Goal: Task Accomplishment & Management: Complete application form

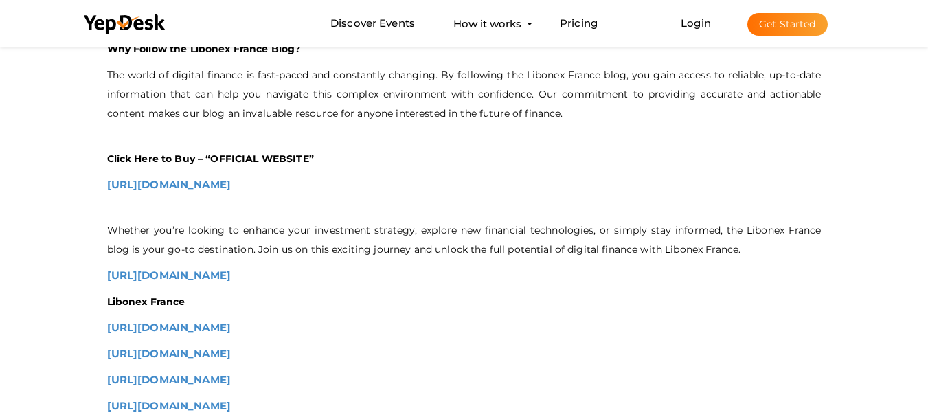
scroll to position [1300, 0]
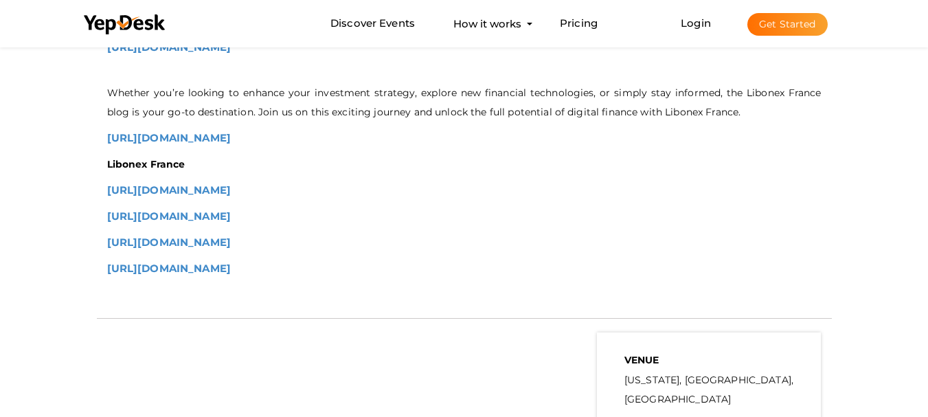
click at [793, 27] on button "Get Started" at bounding box center [787, 24] width 80 height 23
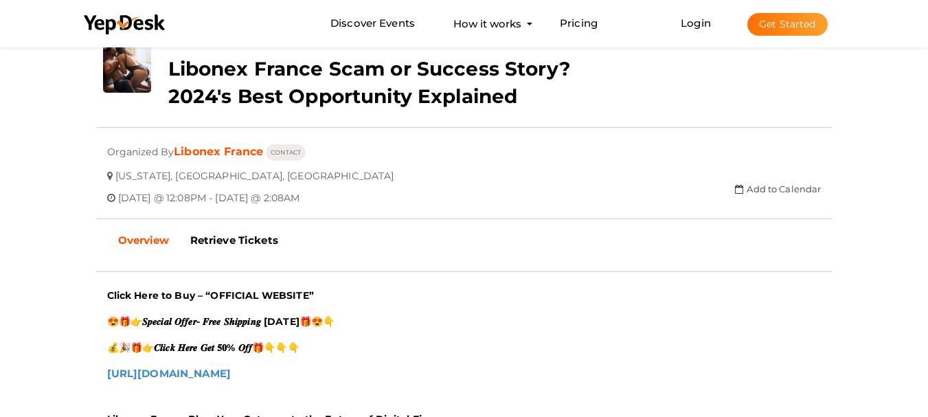
scroll to position [412, 0]
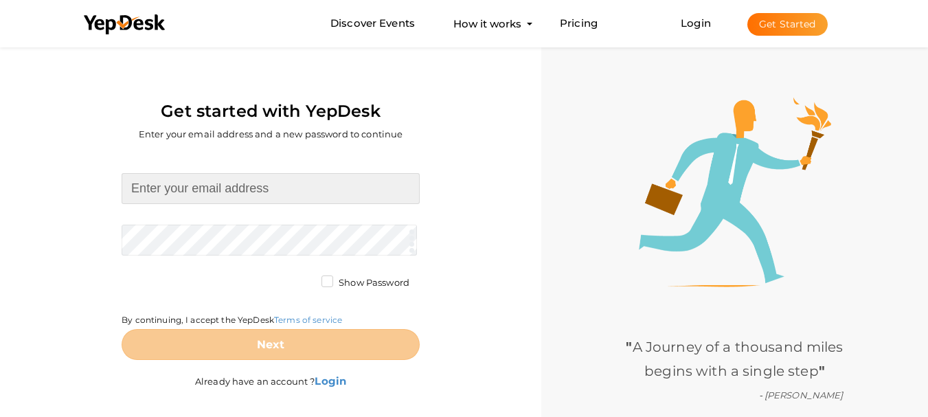
type input "[EMAIL_ADDRESS][DOMAIN_NAME]"
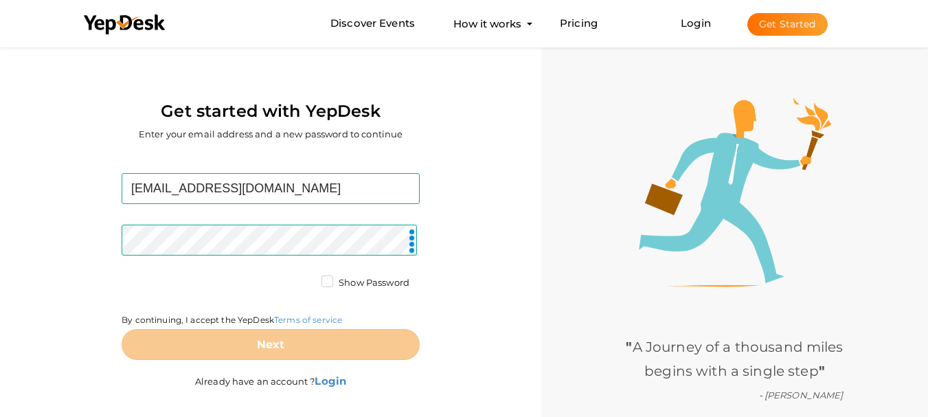
click at [354, 206] on form "ketosparkgummiesreviews@outlook.com Required. Invalid email. Checking You alrea…" at bounding box center [271, 266] width 298 height 187
click at [333, 328] on div "By continuing, I accept the YepDesk Terms of service" at bounding box center [271, 302] width 298 height 53
click at [792, 26] on button "Get Started" at bounding box center [787, 24] width 80 height 23
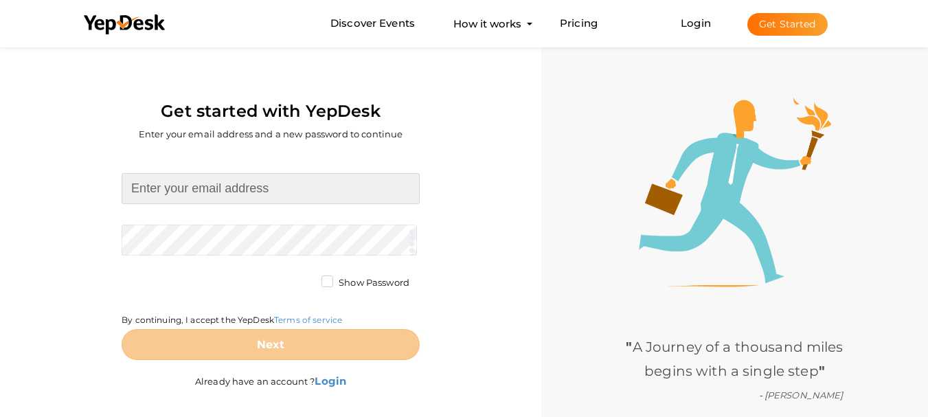
type input "ketosparkgummiesreviews@outlook.com"
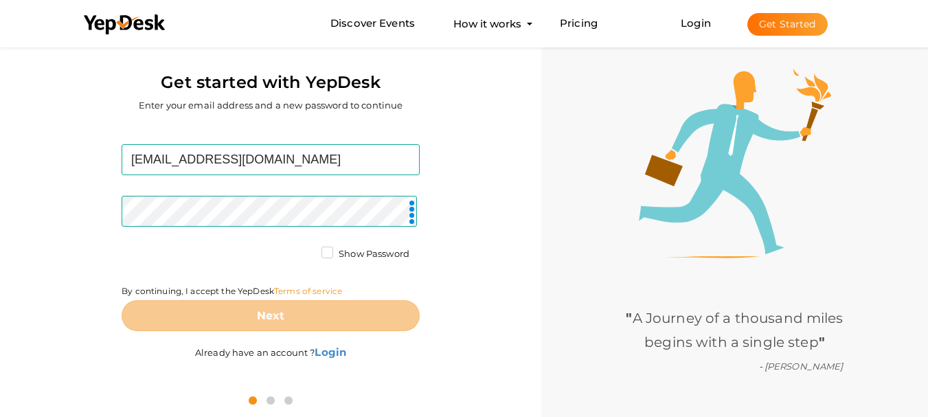
scroll to position [44, 0]
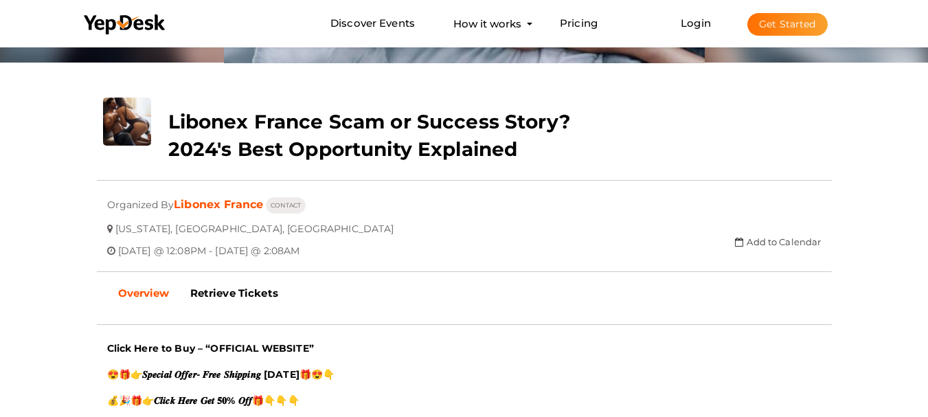
scroll to position [206, 0]
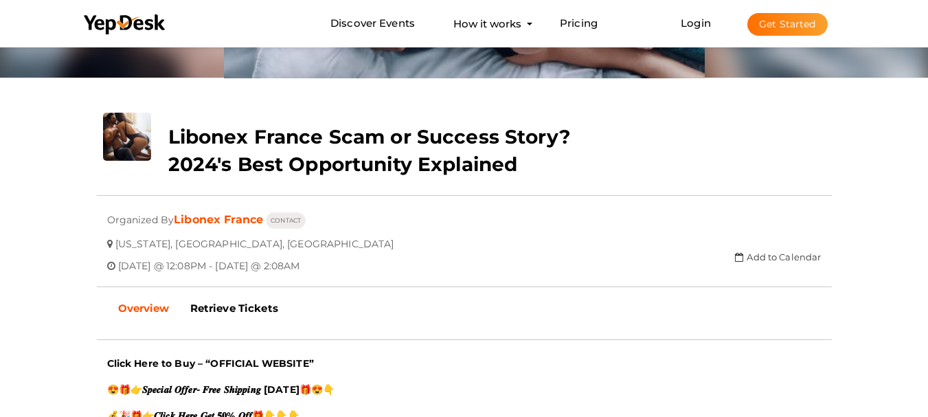
click at [800, 27] on button "Get Started" at bounding box center [787, 24] width 80 height 23
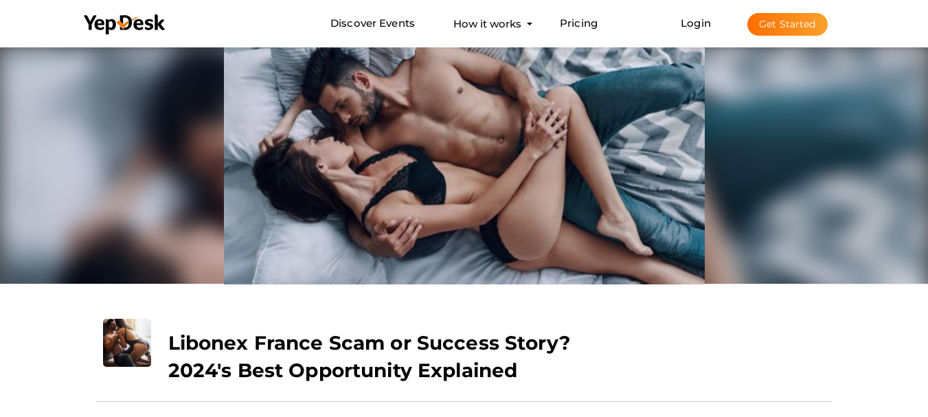
click at [800, 14] on button "Get Started" at bounding box center [787, 24] width 80 height 23
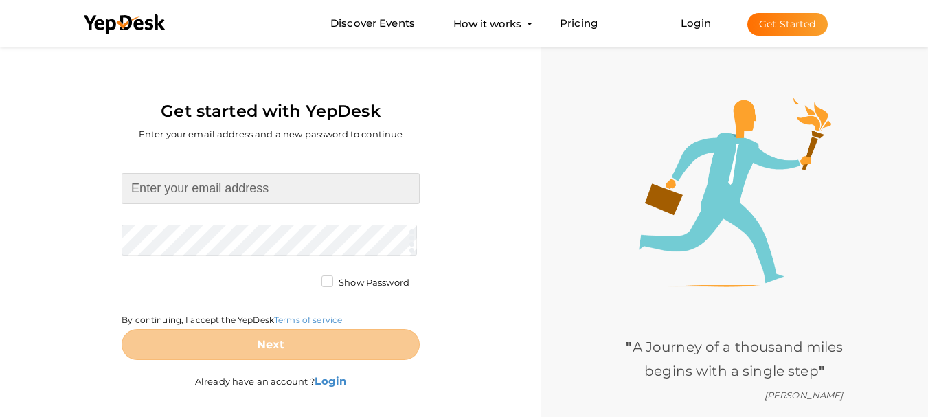
type input "[EMAIL_ADDRESS][DOMAIN_NAME]"
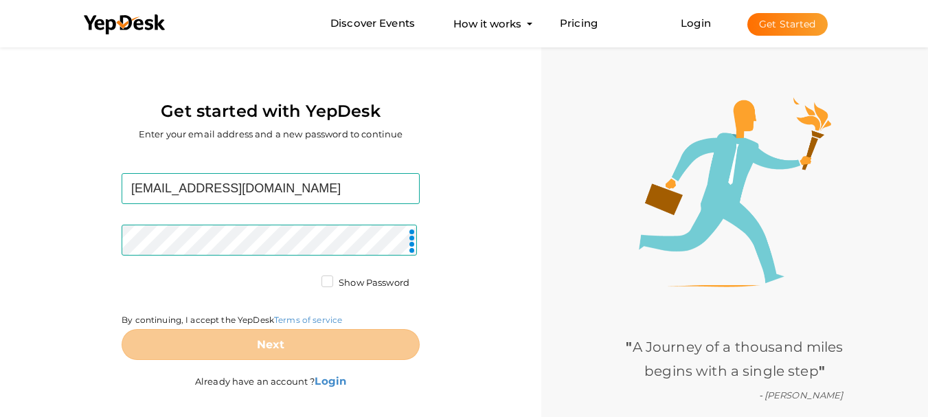
click at [322, 276] on label "Show Password" at bounding box center [366, 283] width 88 height 14
click at [308, 279] on input "Show Password" at bounding box center [308, 279] width 0 height 0
click at [291, 280] on div "By continuing, I accept the YepDesk Terms of service" at bounding box center [271, 302] width 298 height 53
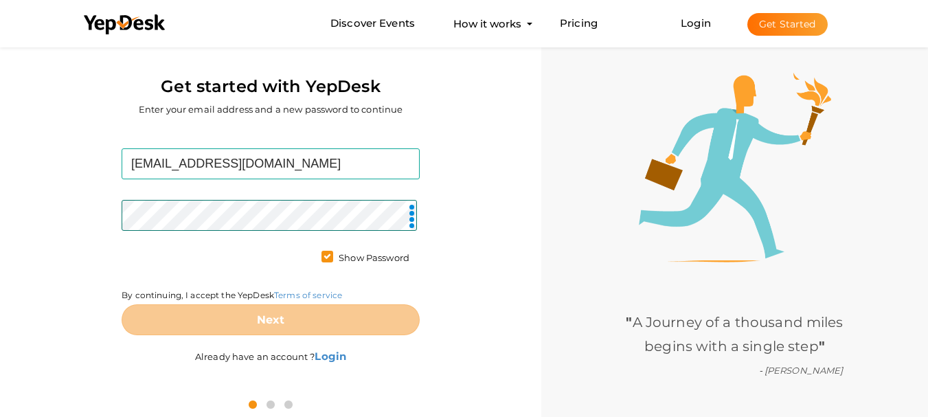
scroll to position [44, 0]
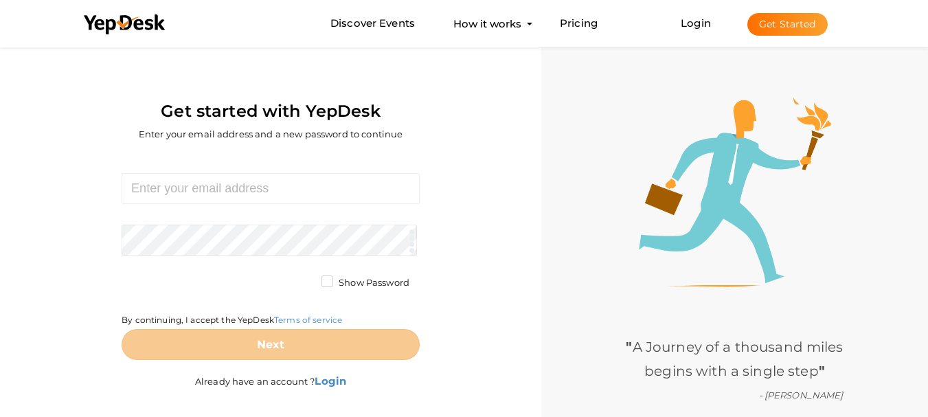
click at [799, 34] on button "Get Started" at bounding box center [787, 24] width 80 height 23
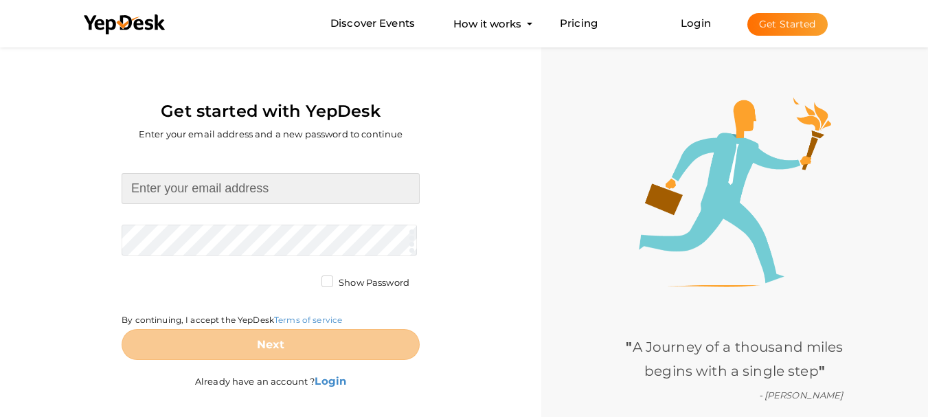
type input "ketosparkgummiesreviews@outlook.com"
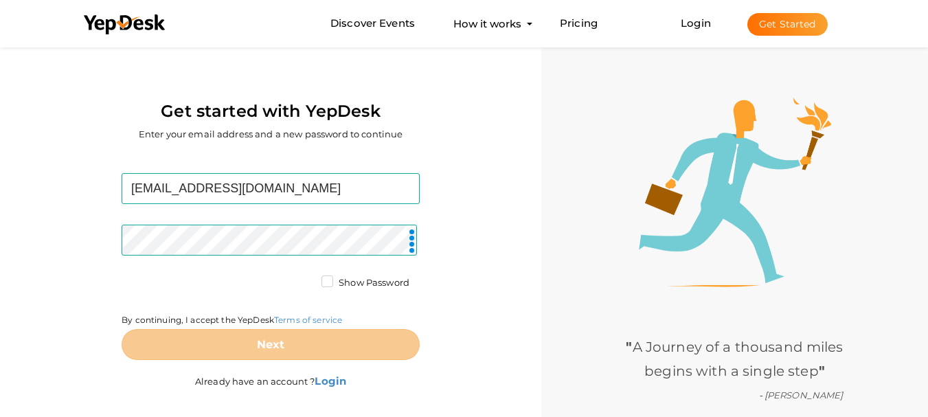
click at [322, 284] on label "Show Password" at bounding box center [366, 283] width 88 height 14
click at [308, 279] on input "Show Password" at bounding box center [308, 279] width 0 height 0
